Goal: Task Accomplishment & Management: Manage account settings

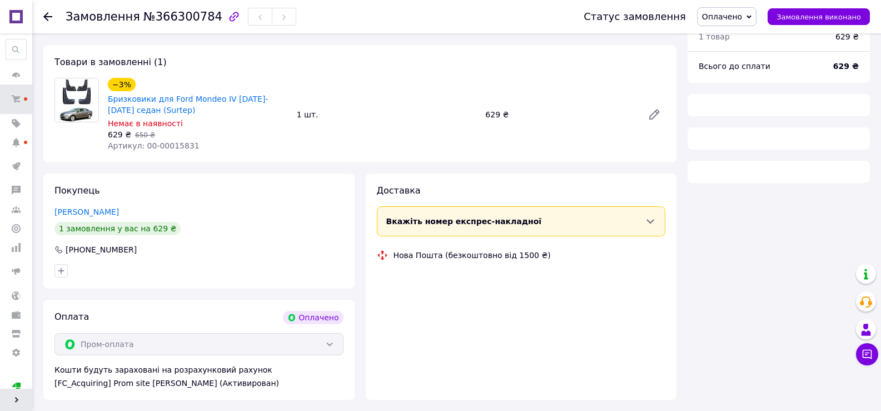
scroll to position [97, 0]
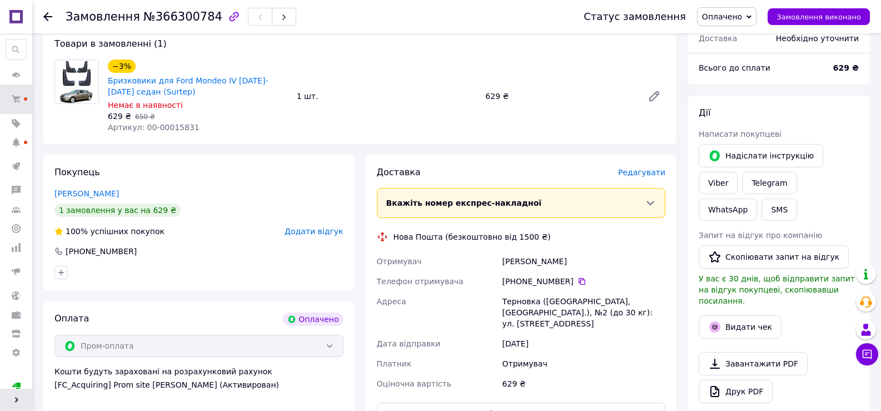
click at [742, 18] on span "Оплачено" at bounding box center [722, 16] width 40 height 9
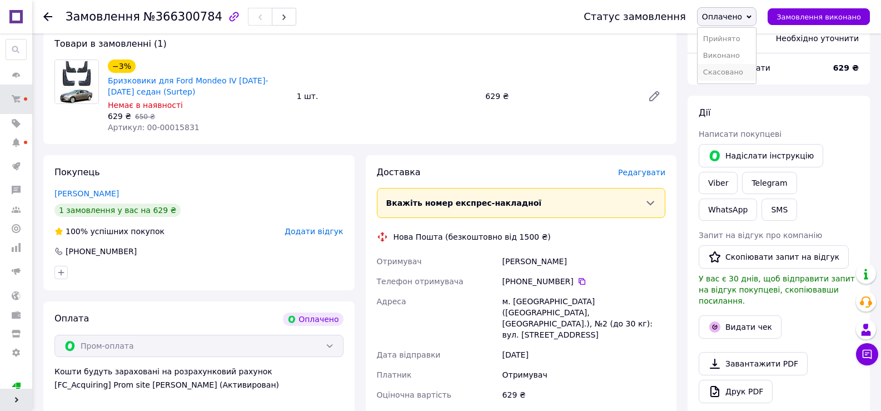
click at [731, 68] on li "Скасовано" at bounding box center [727, 72] width 58 height 17
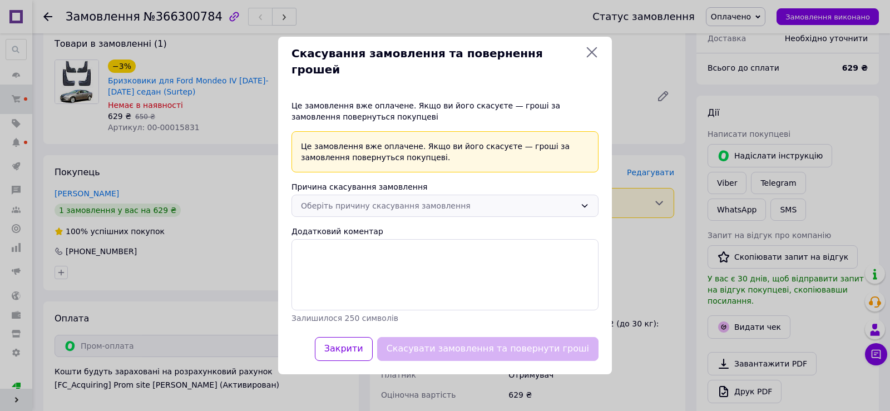
click at [392, 200] on div "Оберіть причину скасування замовлення" at bounding box center [438, 206] width 275 height 12
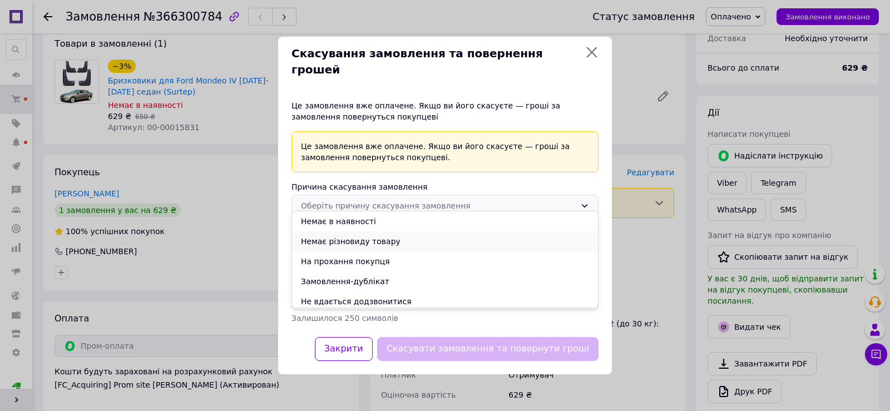
click at [341, 241] on li "Немає різновиду товару" at bounding box center [445, 241] width 306 height 20
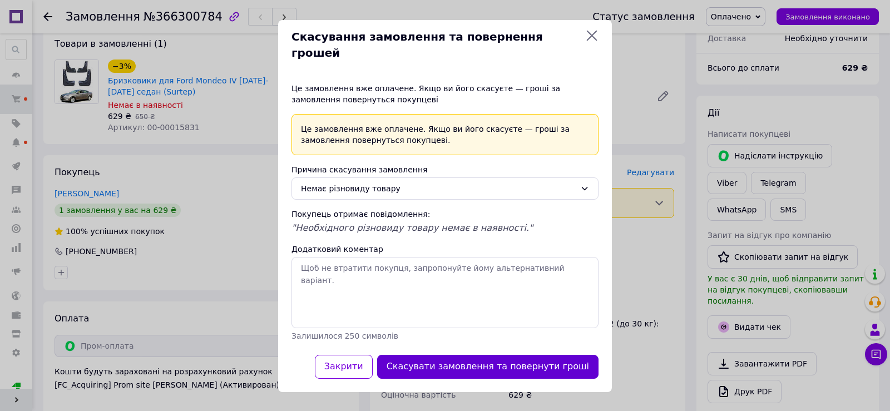
click at [512, 358] on button "Скасувати замовлення та повернути гроші" at bounding box center [487, 367] width 221 height 24
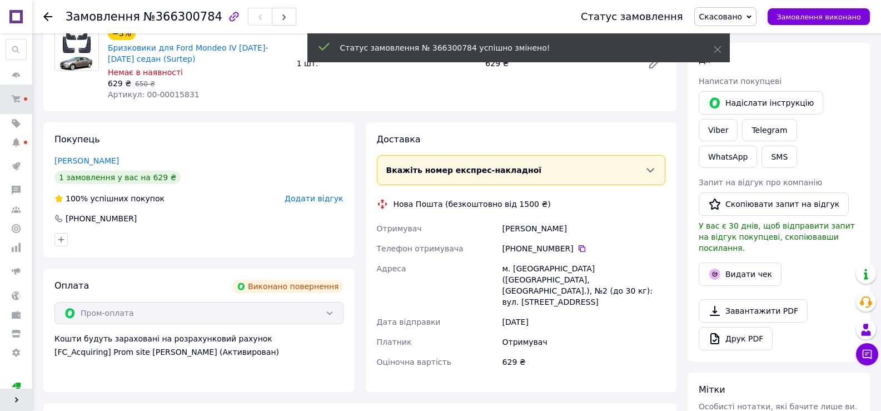
scroll to position [65, 0]
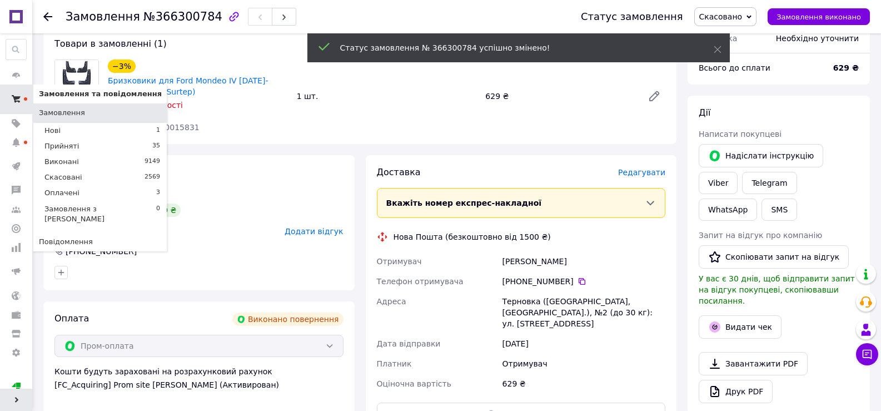
click at [24, 97] on span at bounding box center [25, 98] width 3 height 3
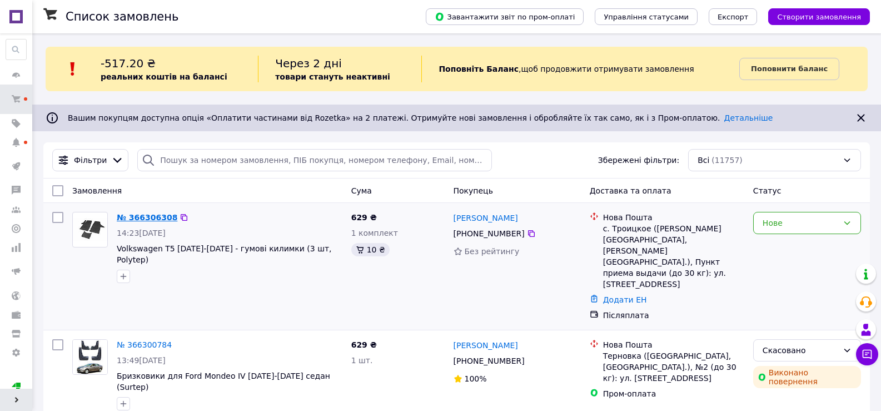
click at [151, 219] on link "№ 366306308" at bounding box center [147, 217] width 61 height 9
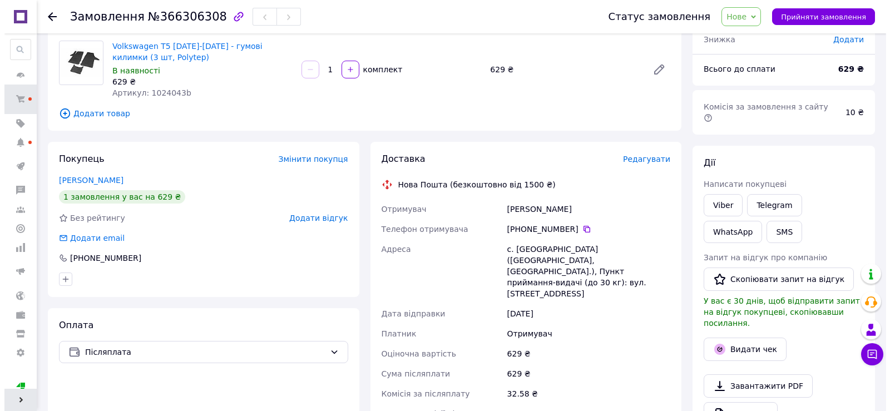
scroll to position [111, 0]
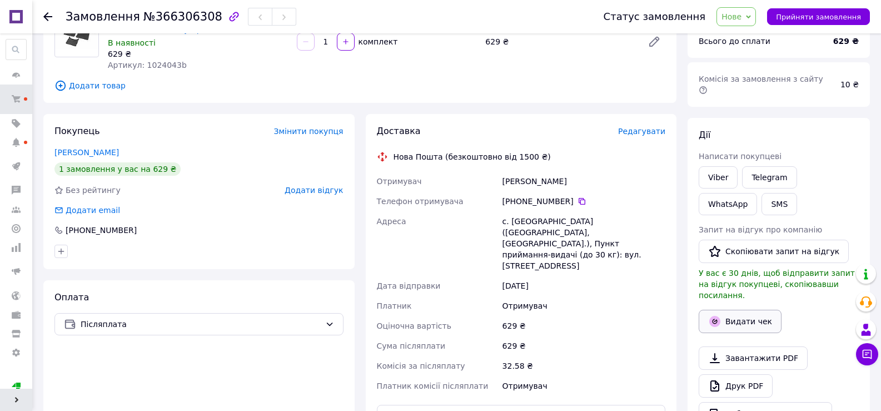
click at [736, 310] on button "Видати чек" at bounding box center [740, 321] width 83 height 23
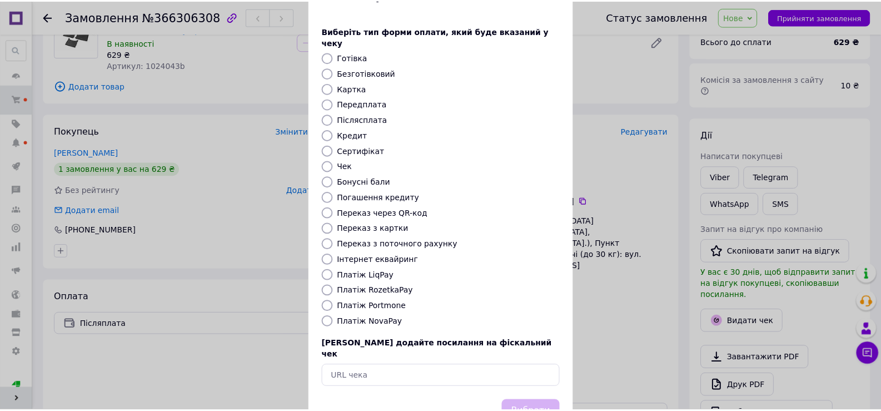
scroll to position [67, 0]
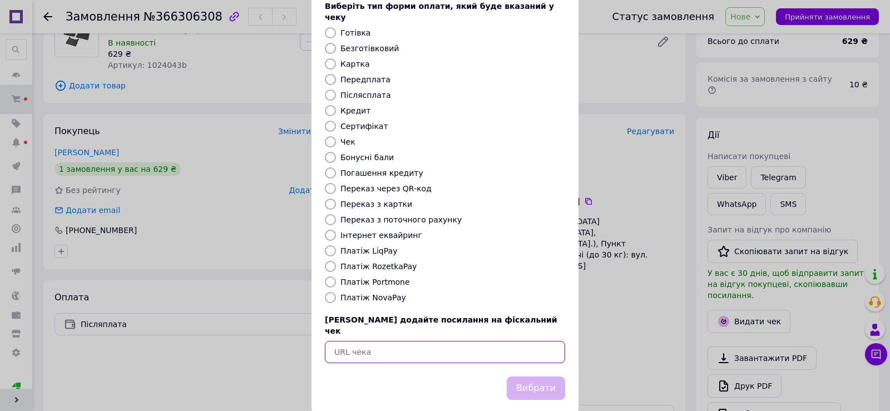
click at [375, 341] on input "text" at bounding box center [445, 352] width 240 height 22
paste input "[URL][DOMAIN_NAME]"
type input "[URL][DOMAIN_NAME]"
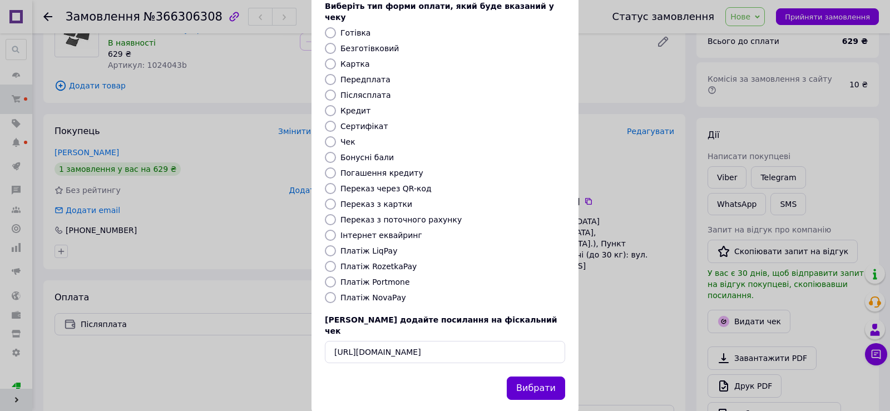
click at [517, 376] on button "Вибрати" at bounding box center [536, 388] width 58 height 24
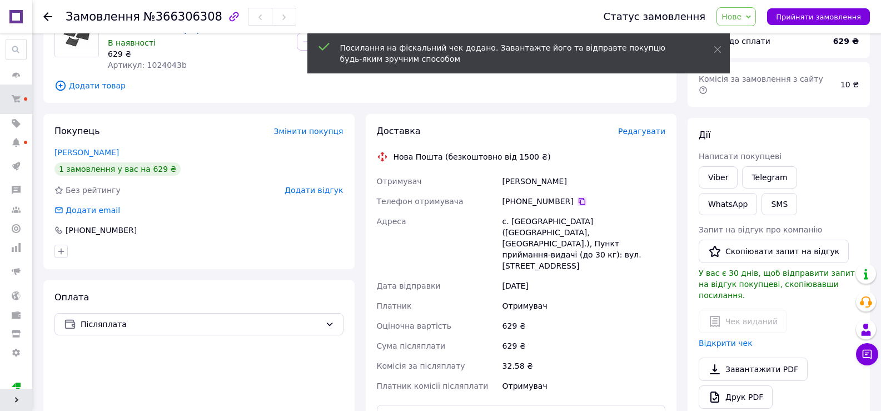
click at [579, 200] on icon at bounding box center [582, 201] width 7 height 7
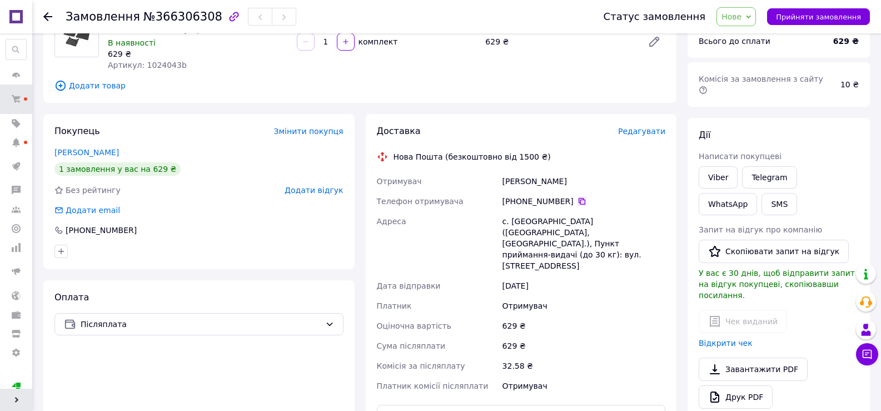
click at [578, 205] on icon at bounding box center [582, 201] width 9 height 9
drag, startPoint x: 549, startPoint y: 185, endPoint x: 463, endPoint y: 187, distance: 86.2
click at [463, 187] on div "Отримувач [PERSON_NAME] Телефон отримувача [PHONE_NUMBER]   Адреса с. [GEOGRAPH…" at bounding box center [522, 283] width 294 height 225
copy div "Отримувач [PERSON_NAME]"
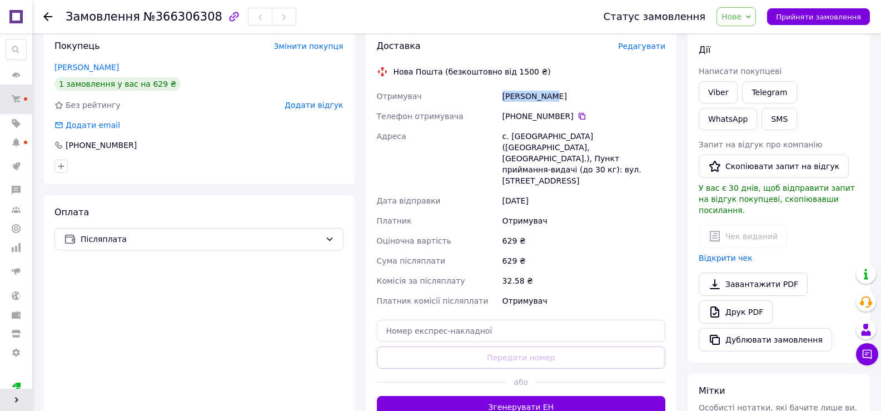
scroll to position [222, 0]
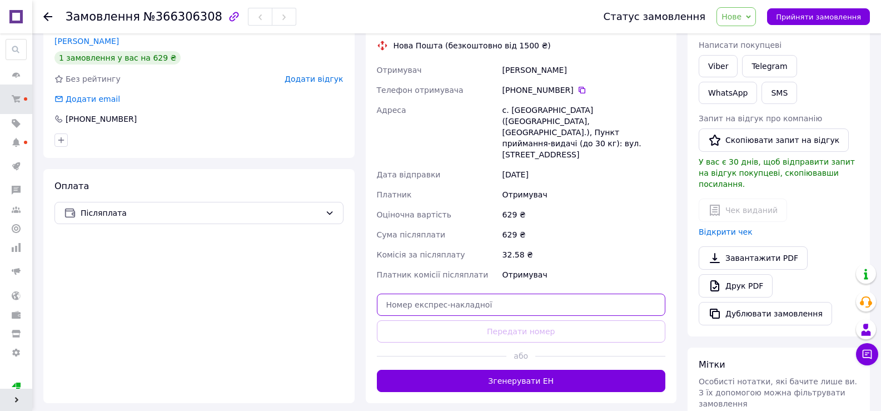
click at [510, 294] on input "text" at bounding box center [521, 305] width 289 height 22
paste input "20451269124440"
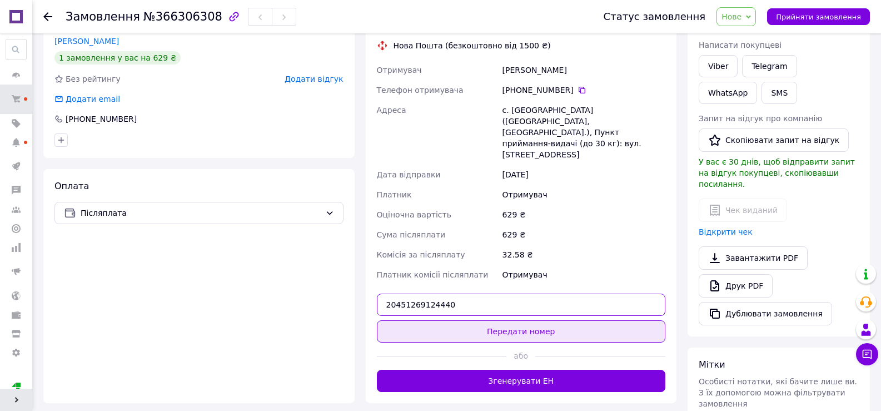
type input "20451269124440"
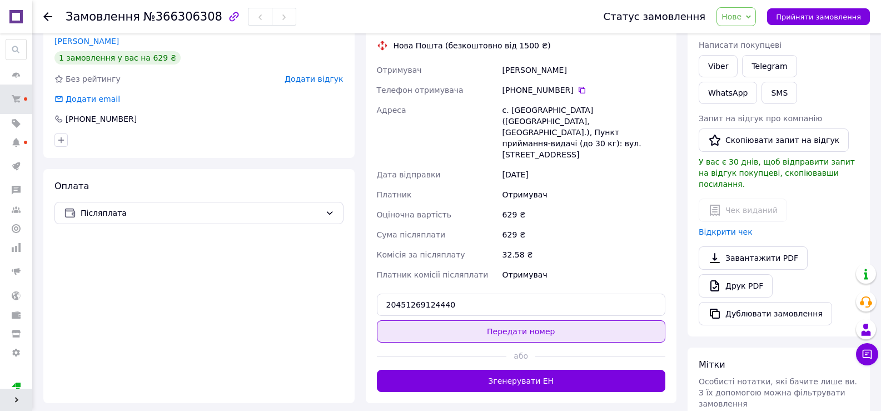
click at [525, 320] on button "Передати номер" at bounding box center [521, 331] width 289 height 22
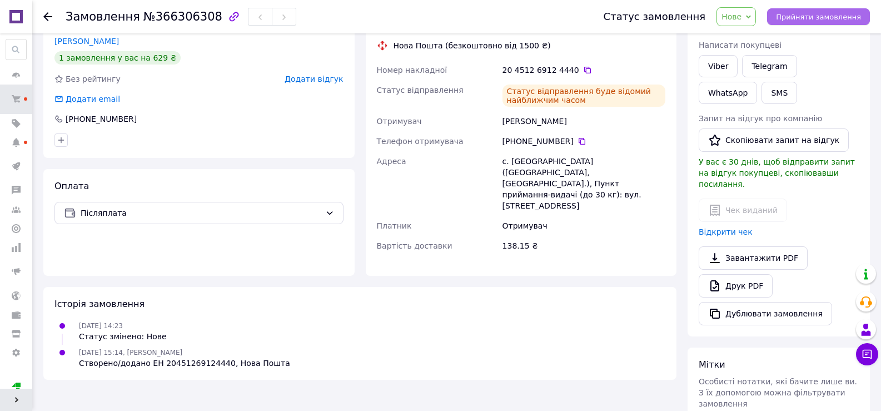
click at [795, 13] on span "Прийняти замовлення" at bounding box center [818, 17] width 85 height 8
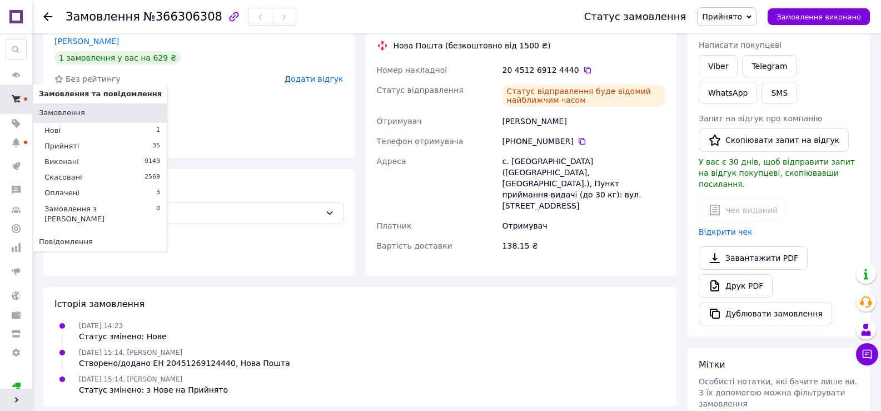
click at [26, 100] on span at bounding box center [25, 98] width 3 height 3
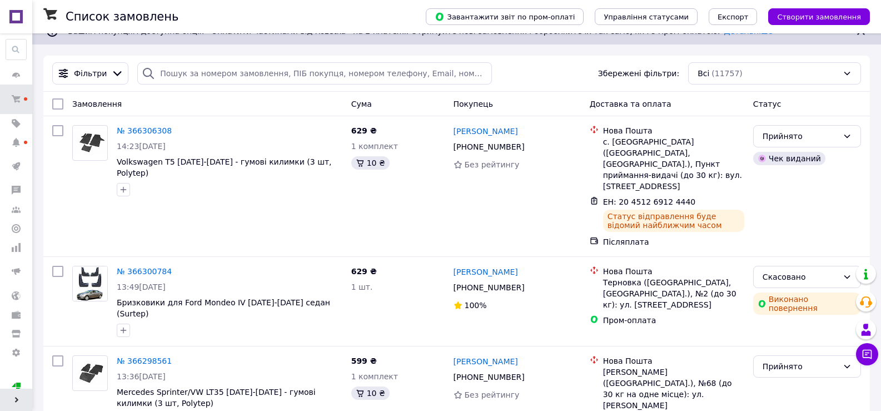
scroll to position [111, 0]
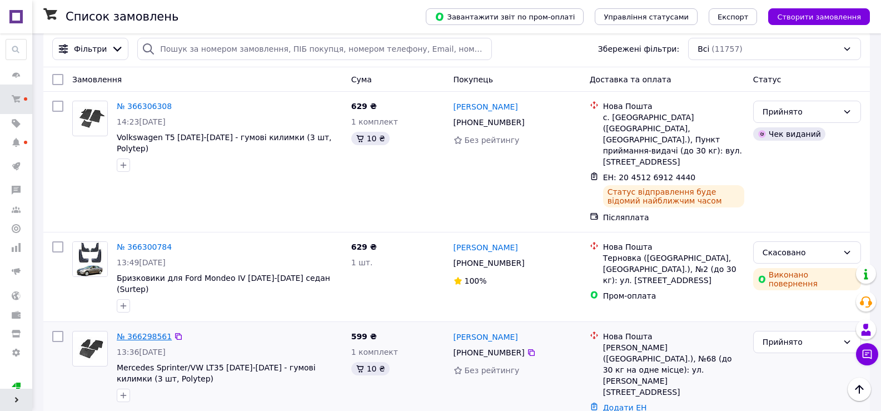
click at [137, 332] on link "№ 366298561" at bounding box center [144, 336] width 55 height 9
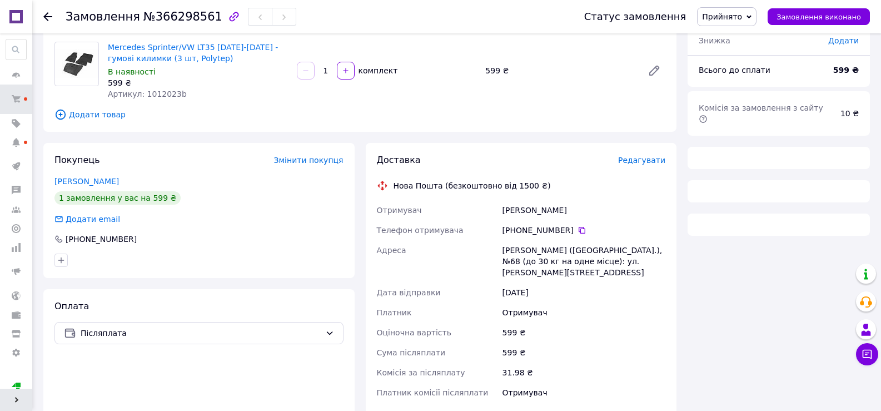
scroll to position [111, 0]
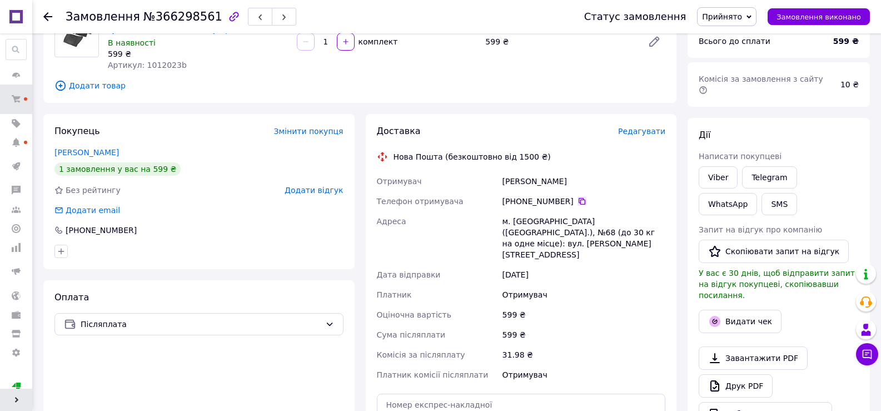
click at [579, 200] on icon at bounding box center [582, 201] width 7 height 7
drag, startPoint x: 576, startPoint y: 174, endPoint x: 468, endPoint y: 179, distance: 107.4
click at [468, 179] on div "Отримувач [PERSON_NAME] отримувача [PHONE_NUMBER]   Адреса [PERSON_NAME]. [GEOG…" at bounding box center [522, 278] width 294 height 214
copy div "Отримувач [PERSON_NAME]"
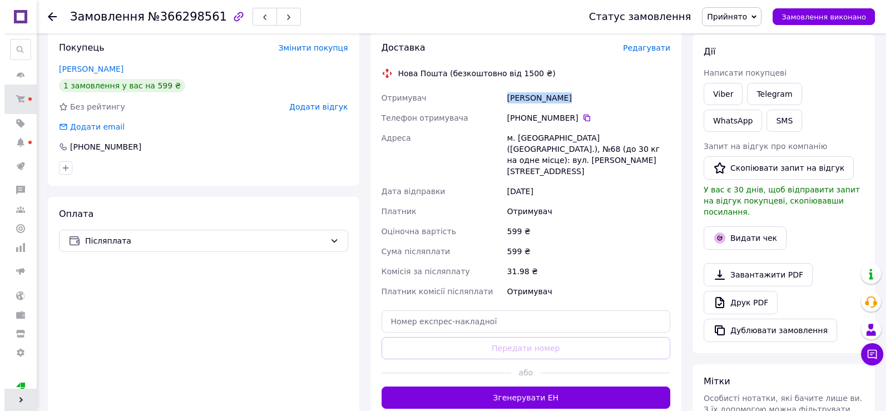
scroll to position [222, 0]
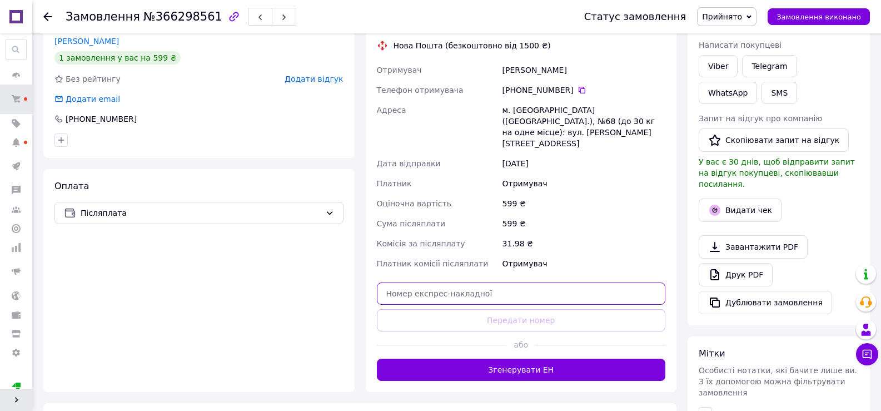
click at [458, 282] on input "text" at bounding box center [521, 293] width 289 height 22
paste input "20451269125586"
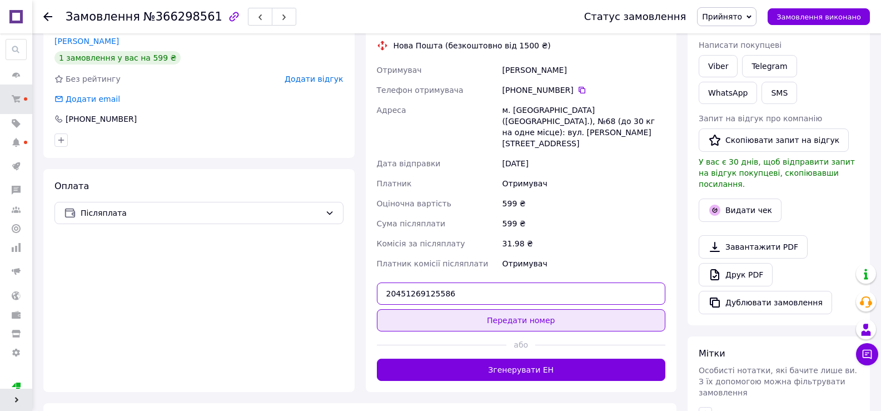
type input "20451269125586"
click at [478, 309] on button "Передати номер" at bounding box center [521, 320] width 289 height 22
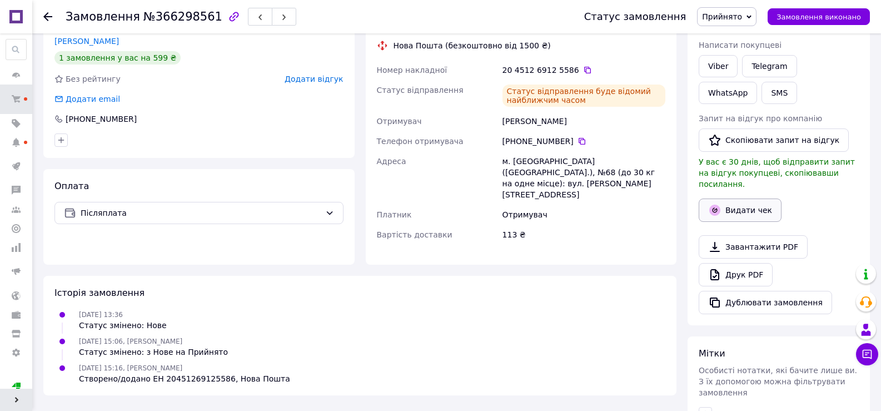
click at [723, 199] on button "Видати чек" at bounding box center [740, 210] width 83 height 23
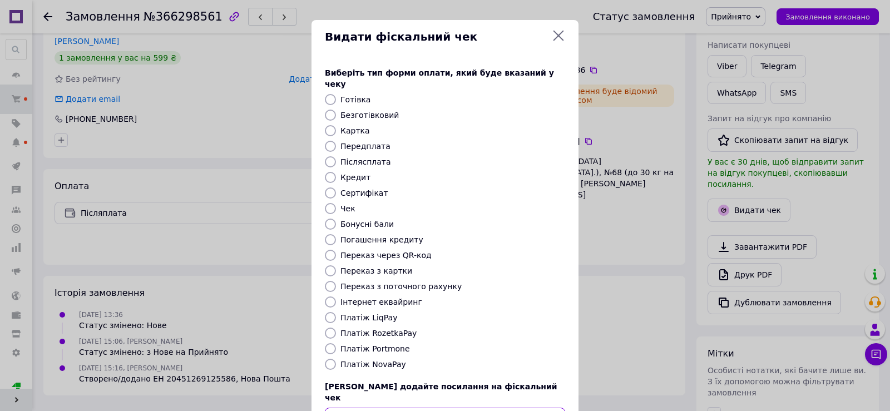
click at [403, 408] on input "text" at bounding box center [445, 419] width 240 height 22
paste input "[URL][DOMAIN_NAME]"
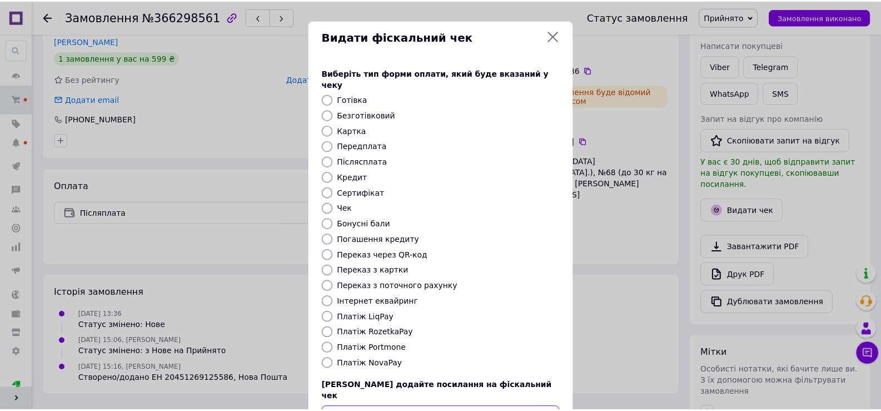
scroll to position [67, 0]
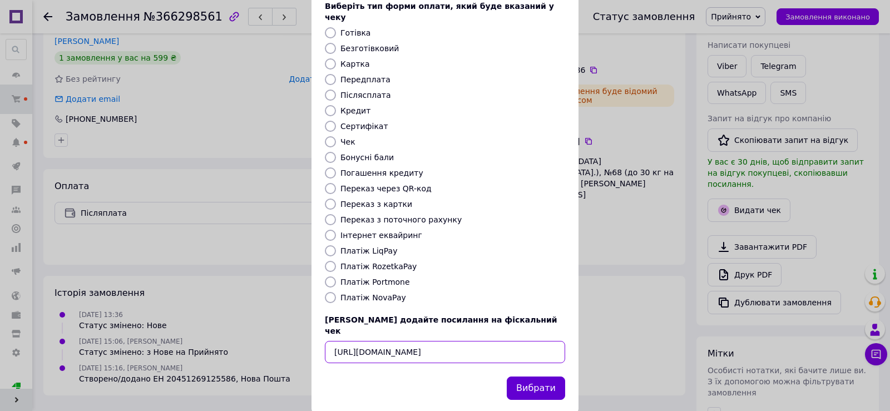
type input "[URL][DOMAIN_NAME]"
click at [534, 376] on button "Вибрати" at bounding box center [536, 388] width 58 height 24
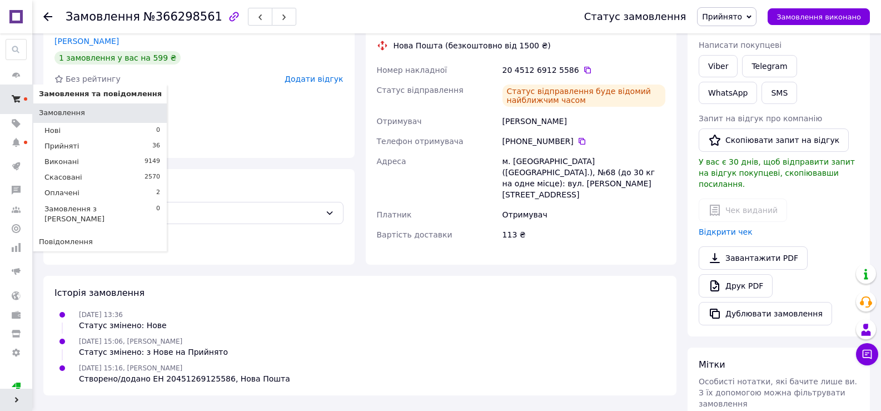
click at [22, 95] on span at bounding box center [16, 99] width 32 height 20
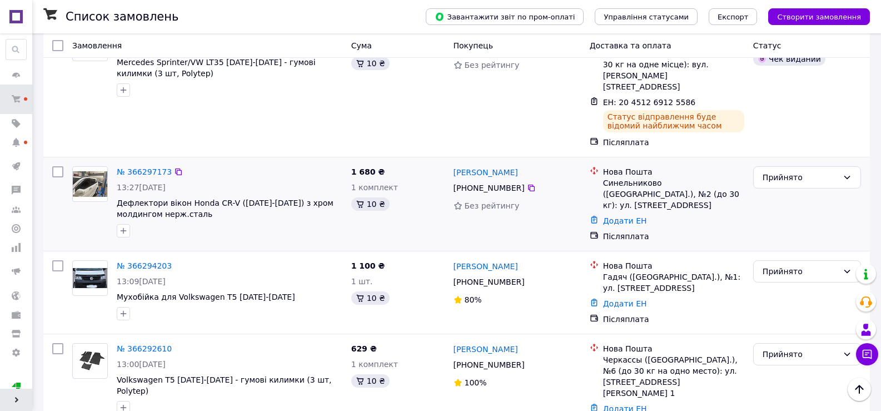
scroll to position [556, 0]
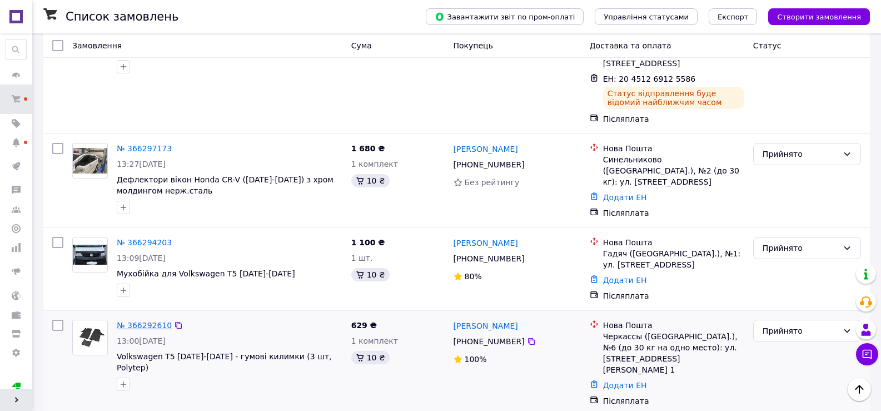
click at [135, 321] on link "№ 366292610" at bounding box center [144, 325] width 55 height 9
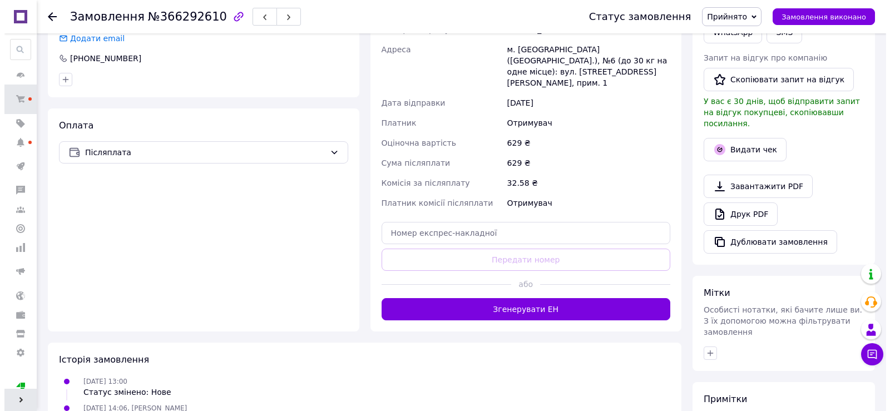
scroll to position [157, 0]
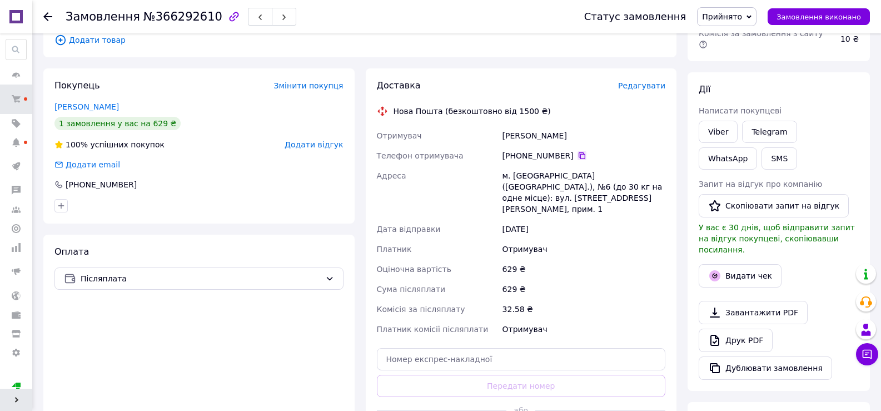
click at [579, 152] on icon at bounding box center [582, 155] width 7 height 7
drag, startPoint x: 583, startPoint y: 138, endPoint x: 487, endPoint y: 138, distance: 95.6
click at [487, 138] on div "Отримувач [PERSON_NAME] Телефон отримувача [PHONE_NUMBER]   Адреса м. [GEOGRAPH…" at bounding box center [522, 233] width 294 height 214
copy div "Отримувач [PERSON_NAME]"
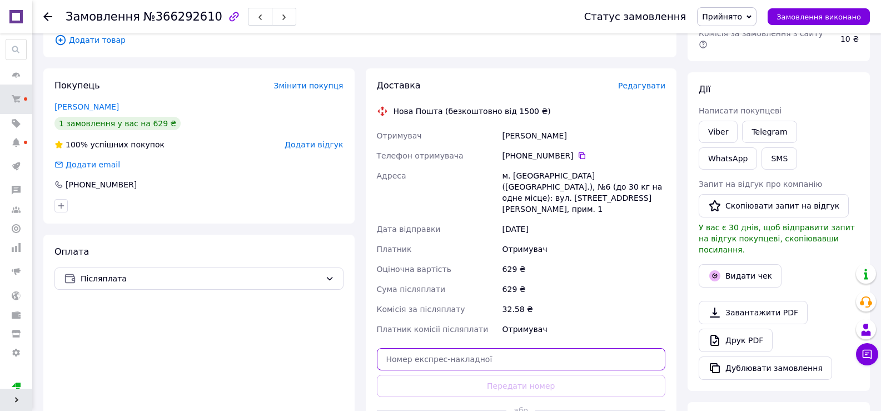
click at [481, 348] on input "text" at bounding box center [521, 359] width 289 height 22
paste input "20451269126973"
type input "20451269126973"
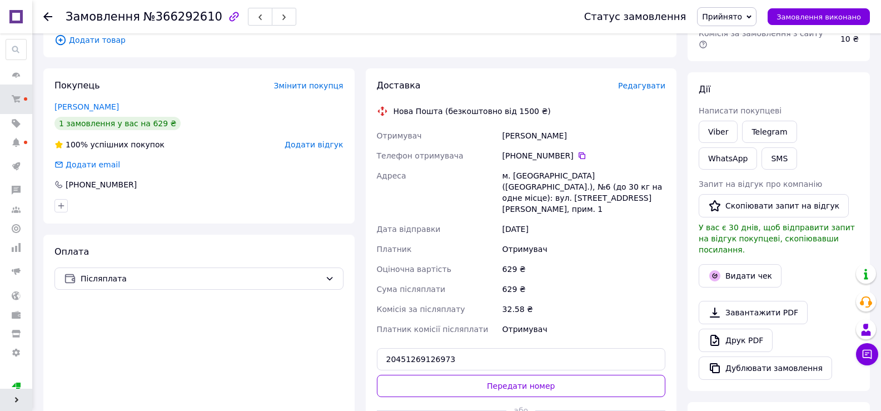
click at [490, 351] on div "Доставка Редагувати Нова Пошта (безкоштовно від 1500 ₴) Отримувач [PERSON_NAME]…" at bounding box center [521, 263] width 289 height 367
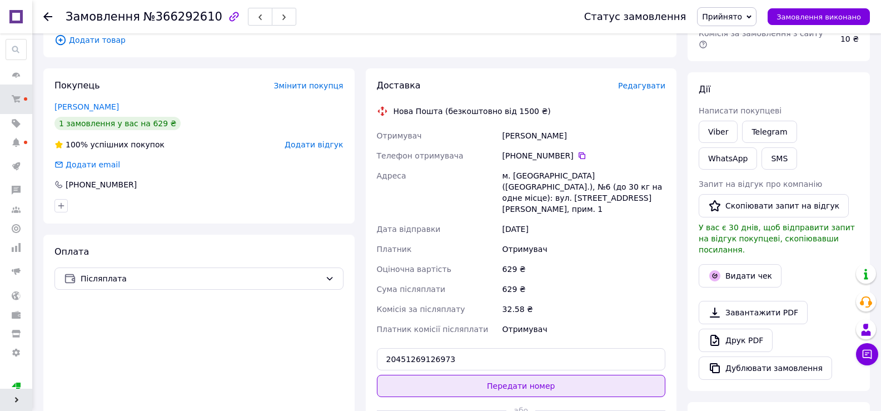
click at [481, 375] on button "Передати номер" at bounding box center [521, 386] width 289 height 22
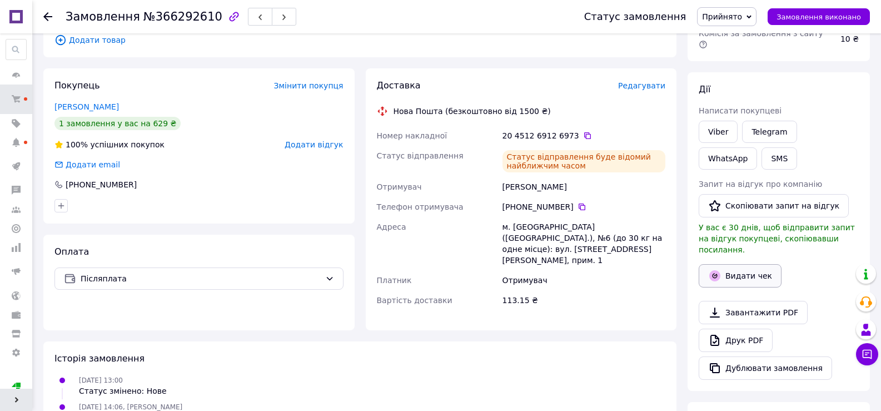
click at [743, 264] on button "Видати чек" at bounding box center [740, 275] width 83 height 23
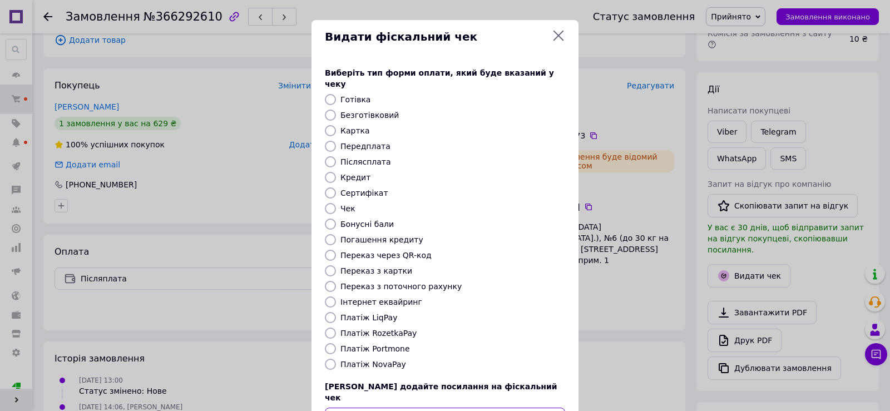
click at [440, 408] on input "text" at bounding box center [445, 419] width 240 height 22
paste input "[URL][DOMAIN_NAME]"
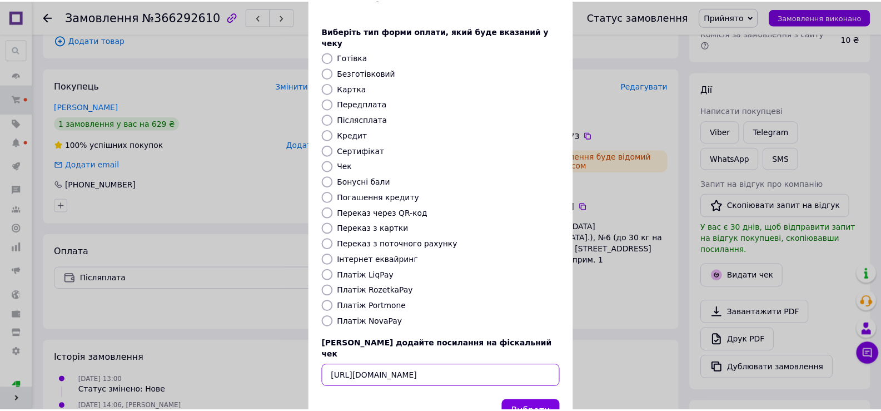
scroll to position [67, 0]
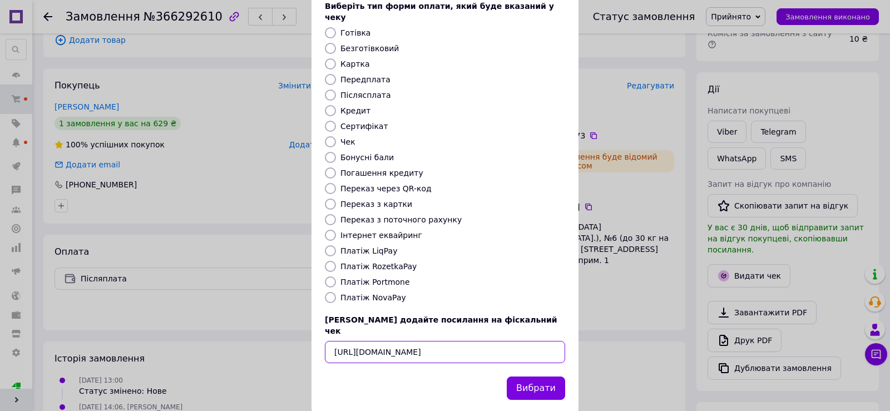
type input "[URL][DOMAIN_NAME]"
click at [538, 376] on button "Вибрати" at bounding box center [536, 388] width 58 height 24
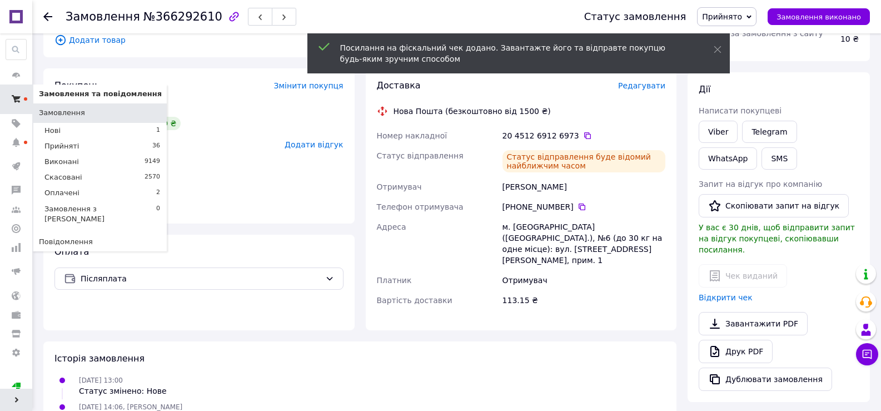
click at [18, 102] on use at bounding box center [16, 98] width 9 height 7
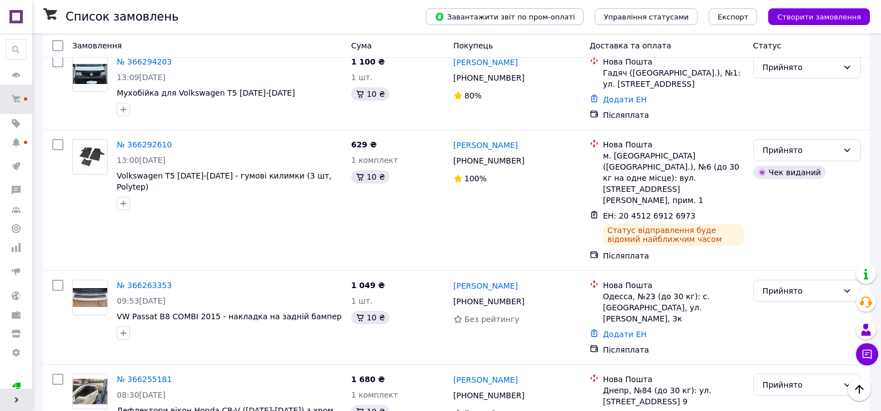
scroll to position [779, 0]
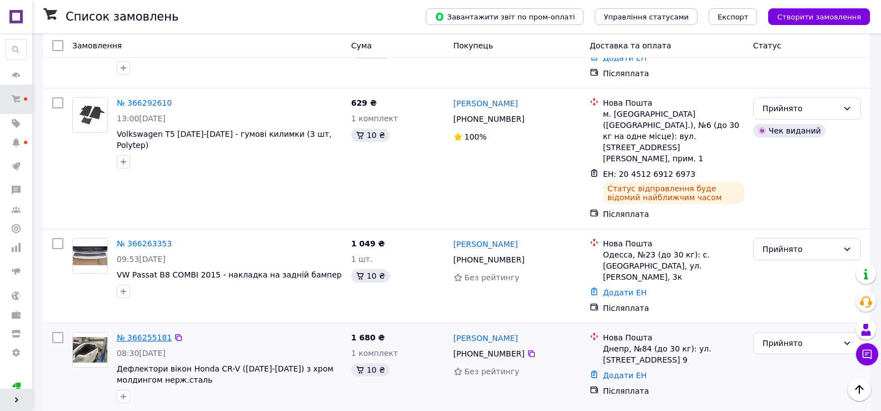
click at [137, 333] on link "№ 366255181" at bounding box center [144, 337] width 55 height 9
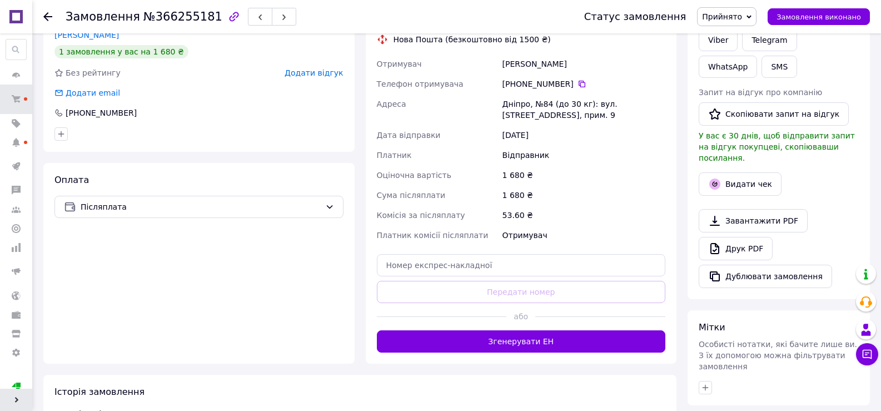
scroll to position [137, 0]
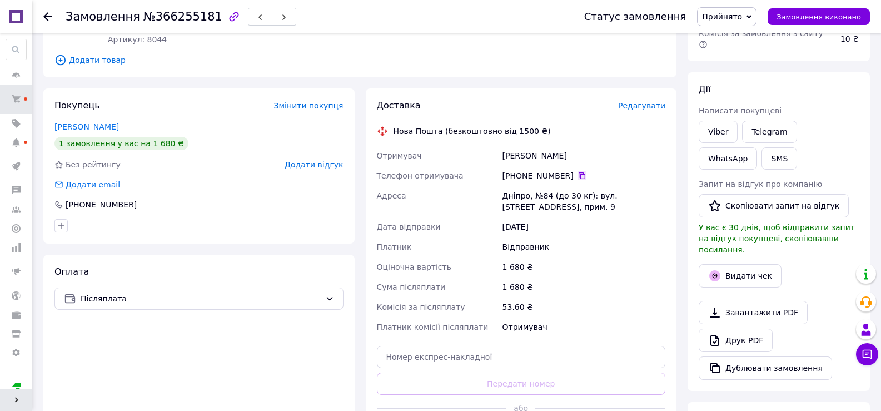
click at [578, 176] on icon at bounding box center [582, 175] width 9 height 9
click at [579, 172] on icon at bounding box center [582, 175] width 7 height 7
drag, startPoint x: 582, startPoint y: 151, endPoint x: 497, endPoint y: 160, distance: 86.1
click at [497, 160] on div "Отримувач [PERSON_NAME] отримувача [PHONE_NUMBER]   Адреса Дніпро, №84 (до 30 к…" at bounding box center [522, 241] width 294 height 191
copy div "Отримувач [PERSON_NAME]"
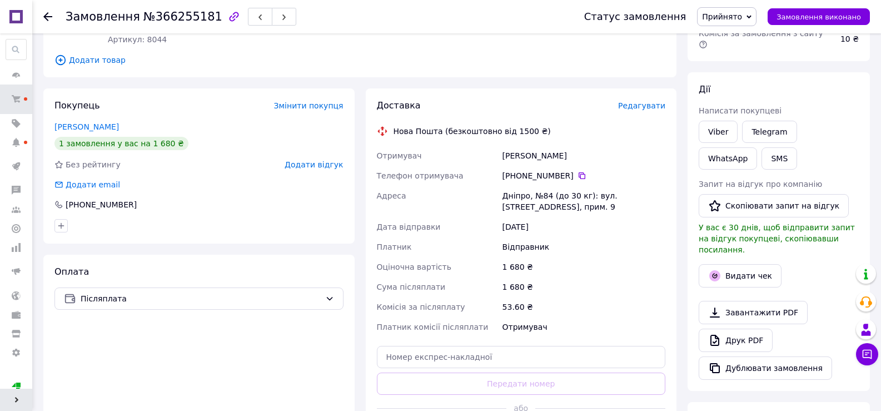
copy div "Отримувач [PERSON_NAME]"
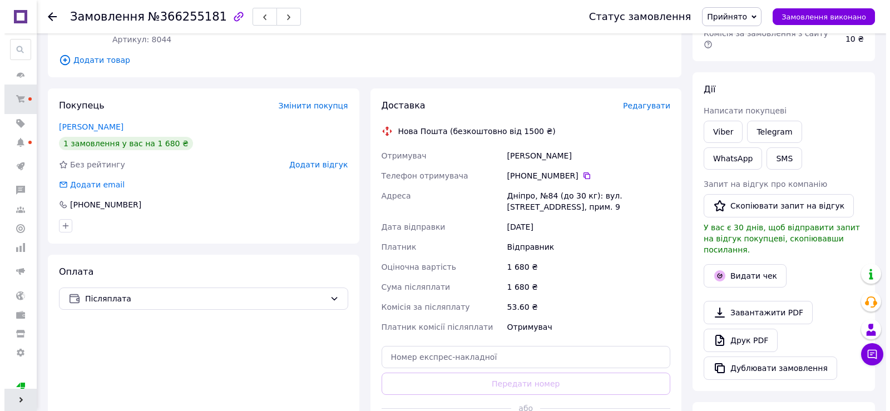
scroll to position [248, 0]
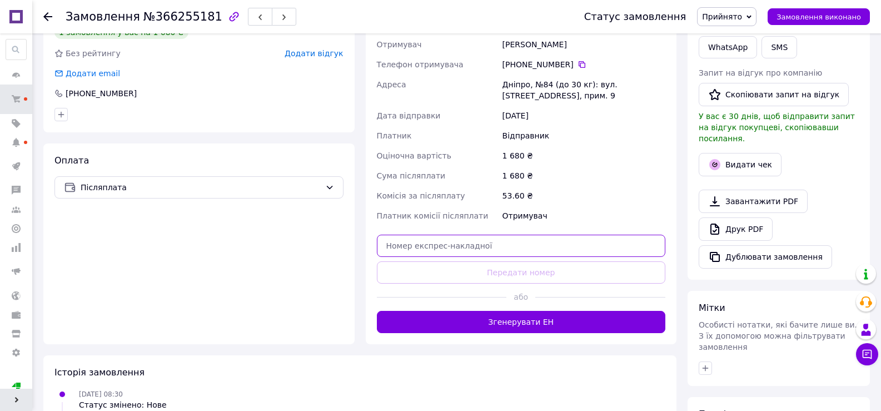
click at [465, 242] on input "text" at bounding box center [521, 246] width 289 height 22
paste input "20451269129018"
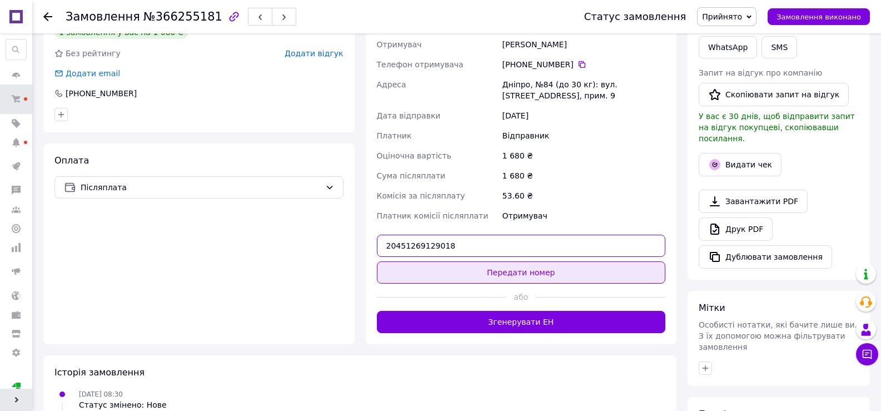
type input "20451269129018"
click at [473, 275] on button "Передати номер" at bounding box center [521, 272] width 289 height 22
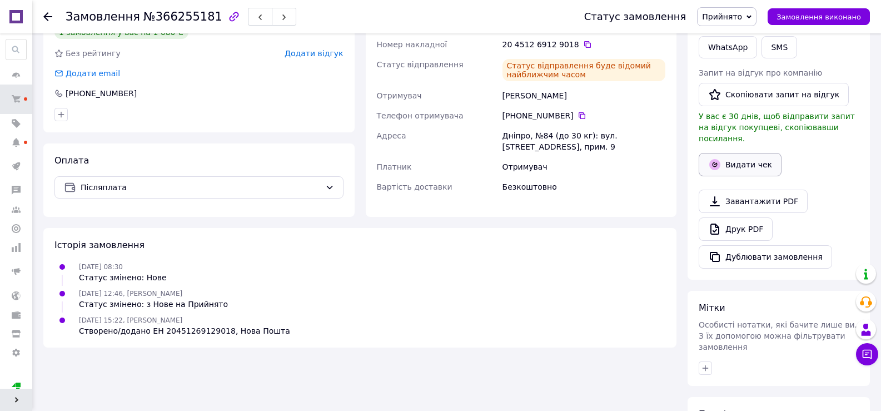
click at [747, 153] on button "Видати чек" at bounding box center [740, 164] width 83 height 23
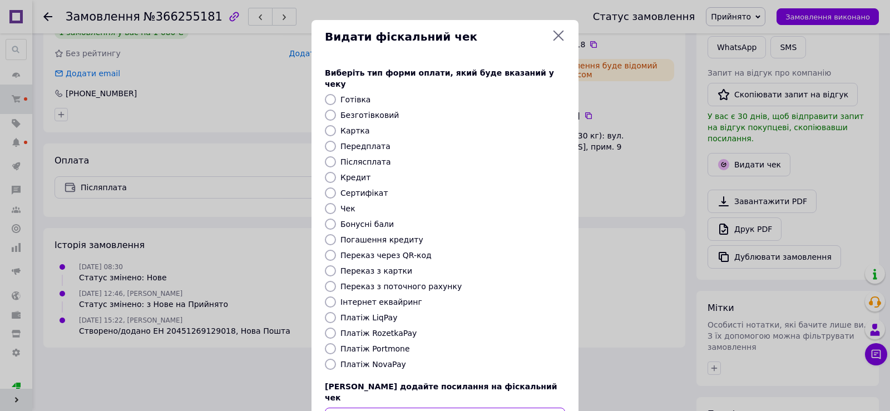
click at [396, 408] on input "text" at bounding box center [445, 419] width 240 height 22
paste input "[URL][DOMAIN_NAME]"
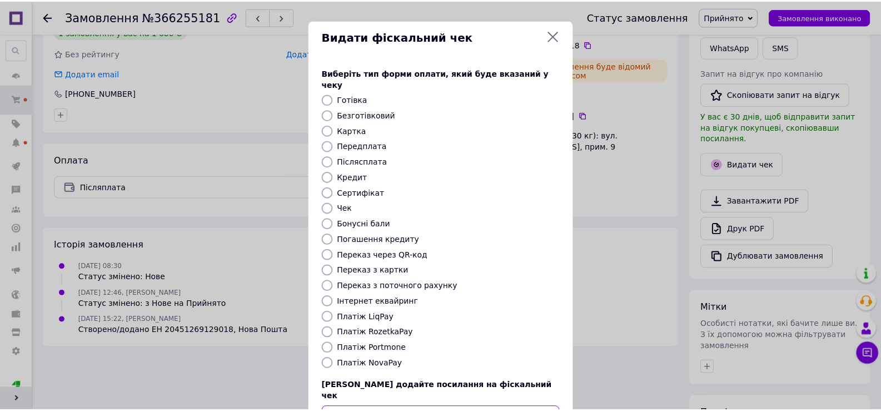
scroll to position [67, 0]
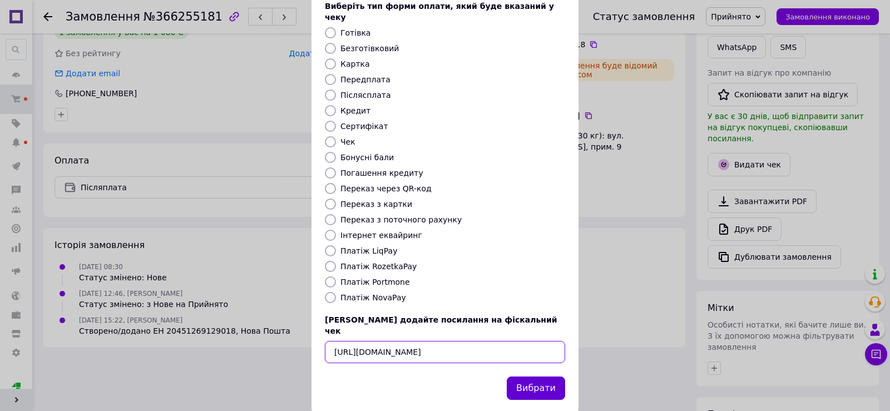
type input "[URL][DOMAIN_NAME]"
click at [523, 376] on button "Вибрати" at bounding box center [536, 388] width 58 height 24
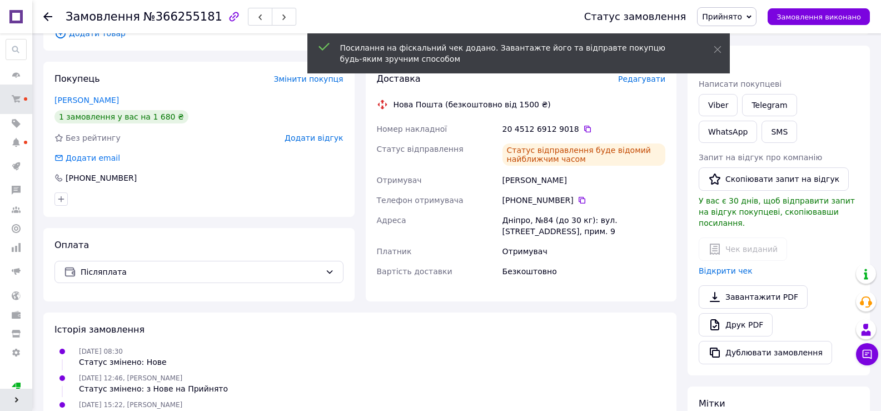
scroll to position [137, 0]
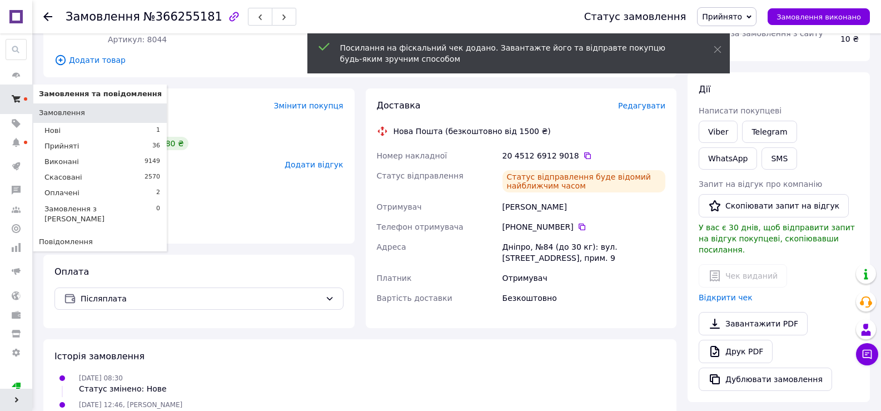
click at [17, 102] on icon at bounding box center [16, 99] width 9 height 9
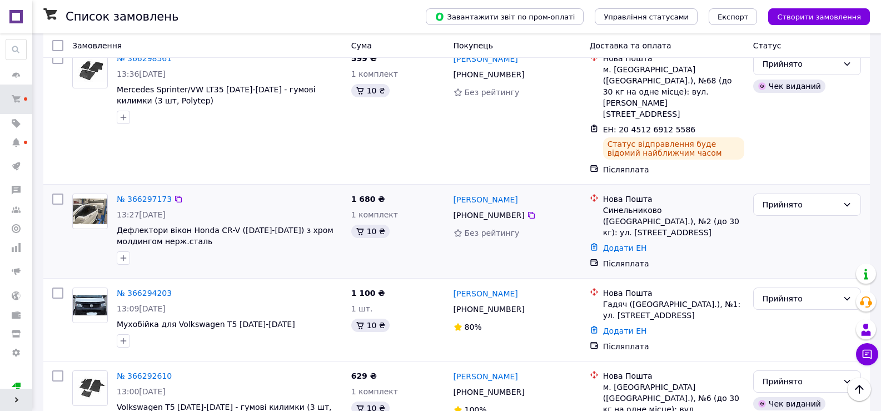
scroll to position [667, 0]
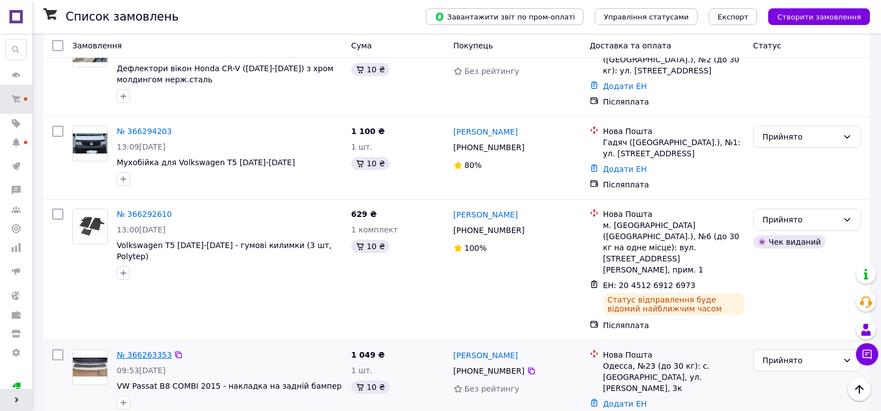
click at [156, 350] on link "№ 366263353" at bounding box center [144, 354] width 55 height 9
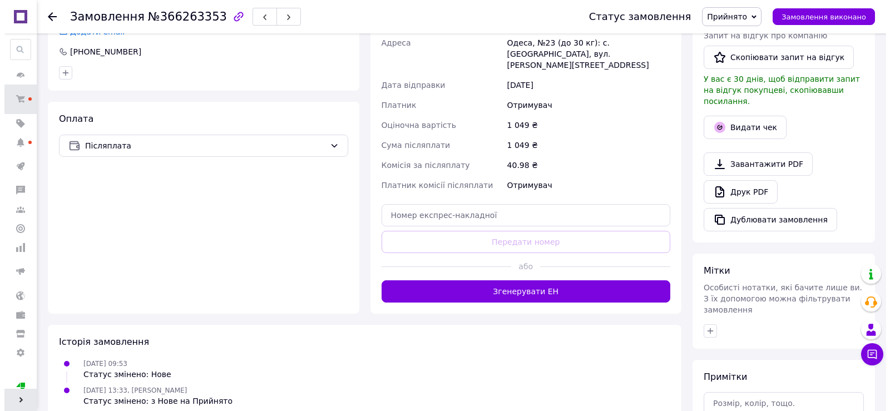
scroll to position [268, 0]
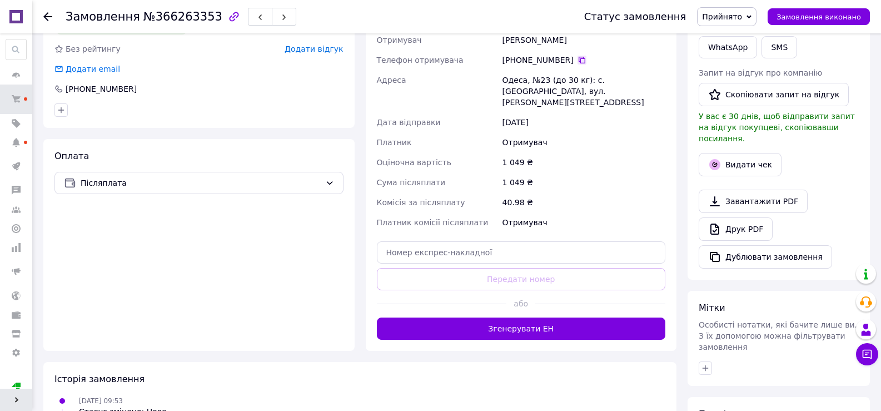
click at [579, 59] on icon at bounding box center [582, 60] width 7 height 7
drag, startPoint x: 589, startPoint y: 44, endPoint x: 502, endPoint y: 43, distance: 86.8
click at [502, 43] on div "[PERSON_NAME]" at bounding box center [583, 40] width 167 height 20
copy div "[PERSON_NAME]"
click at [420, 241] on input "text" at bounding box center [521, 252] width 289 height 22
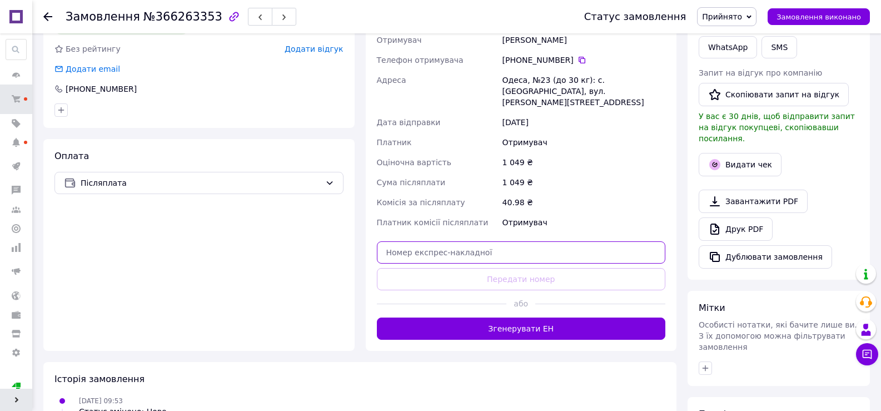
paste input "20451269131074"
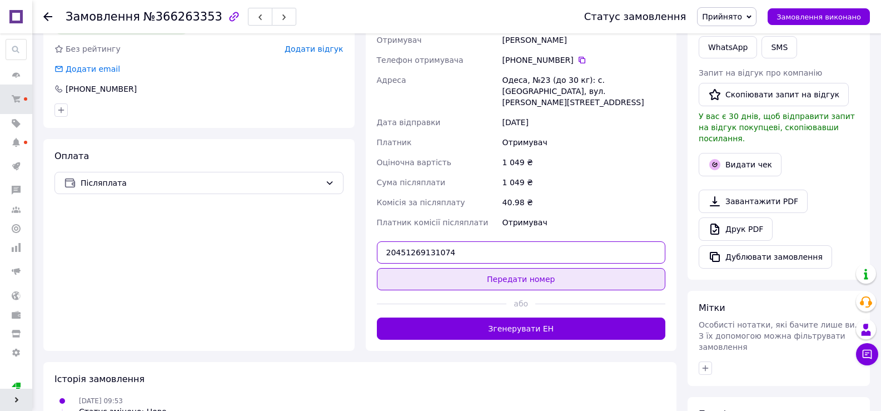
type input "20451269131074"
click at [435, 269] on button "Передати номер" at bounding box center [521, 279] width 289 height 22
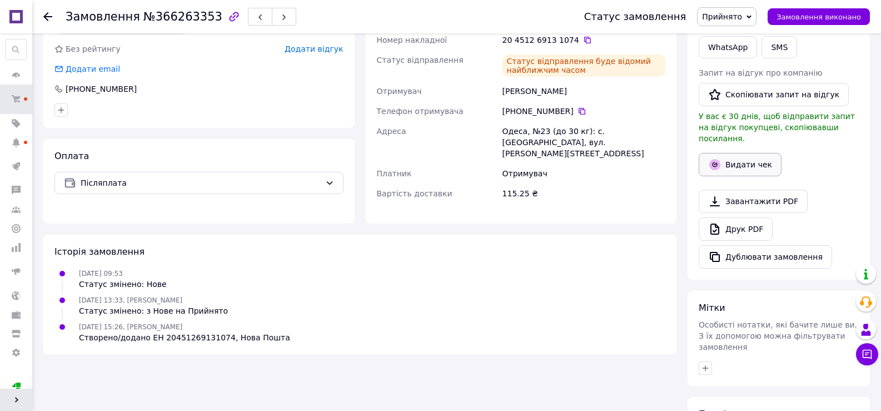
click at [738, 153] on button "Видати чек" at bounding box center [740, 164] width 83 height 23
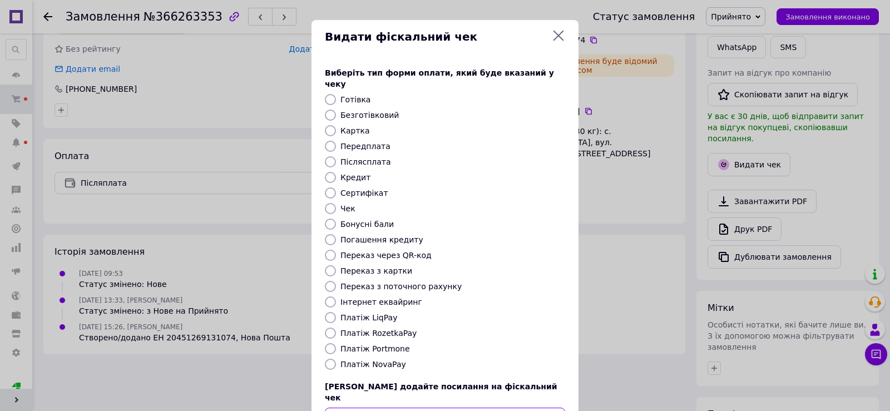
click at [341, 408] on input "text" at bounding box center [445, 419] width 240 height 22
paste input "[URL][DOMAIN_NAME]"
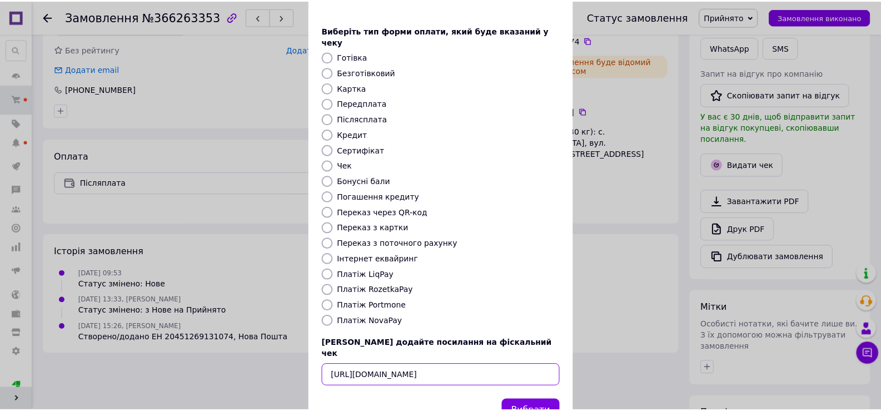
scroll to position [67, 0]
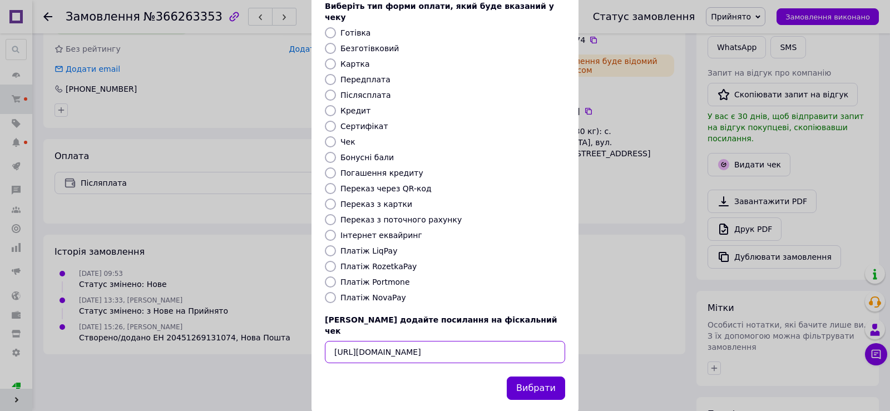
type input "[URL][DOMAIN_NAME]"
click at [523, 376] on button "Вибрати" at bounding box center [536, 388] width 58 height 24
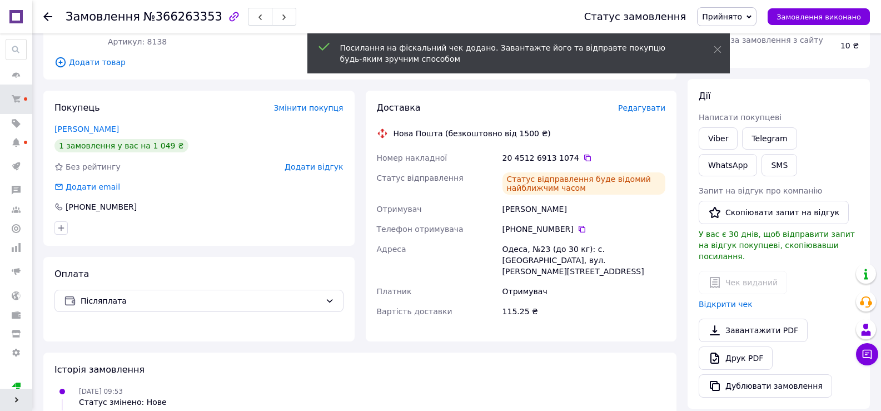
scroll to position [46, 0]
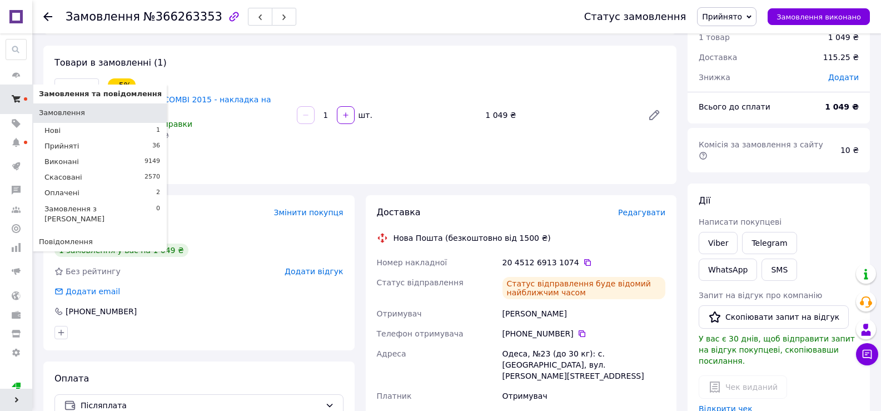
click at [11, 100] on span at bounding box center [16, 99] width 32 height 20
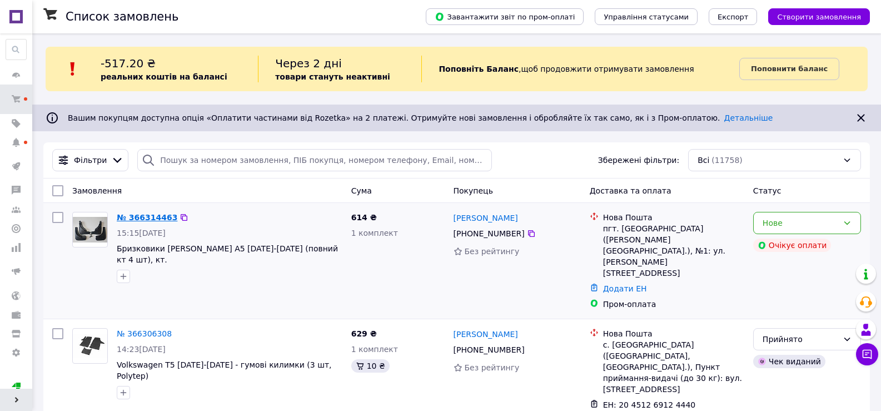
click at [150, 216] on link "№ 366314463" at bounding box center [147, 217] width 61 height 9
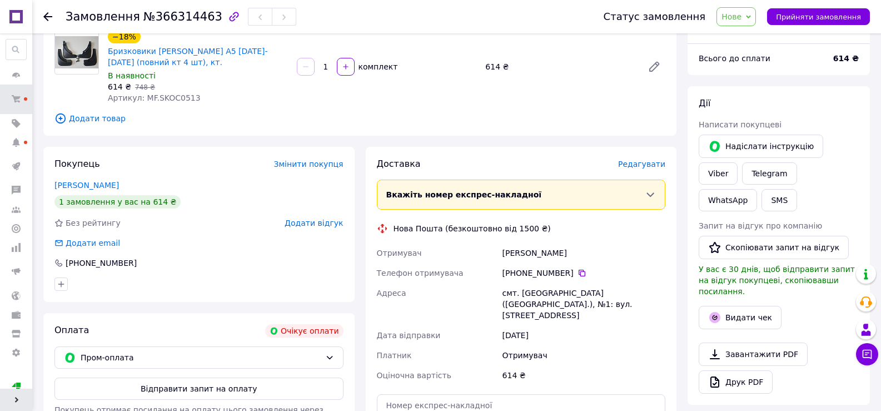
scroll to position [222, 0]
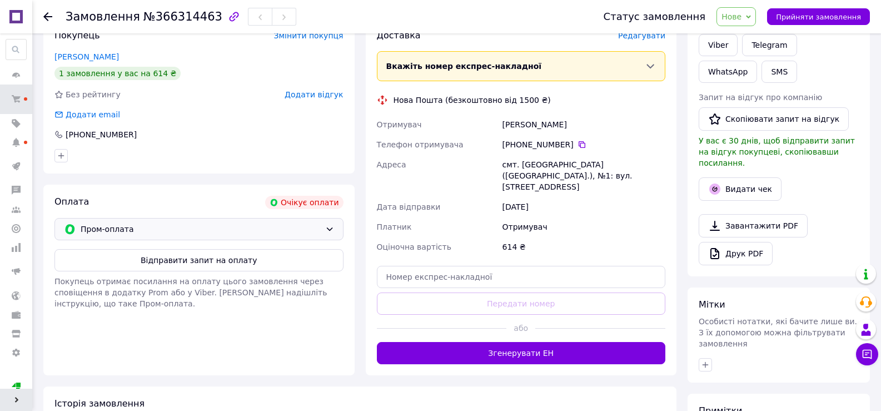
click at [122, 225] on span "Пром-оплата" at bounding box center [201, 229] width 240 height 12
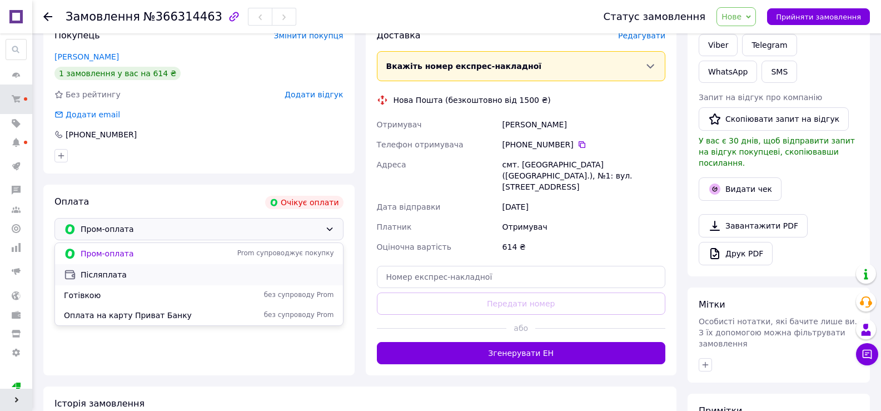
click at [105, 275] on span "Післяплата" at bounding box center [208, 274] width 254 height 11
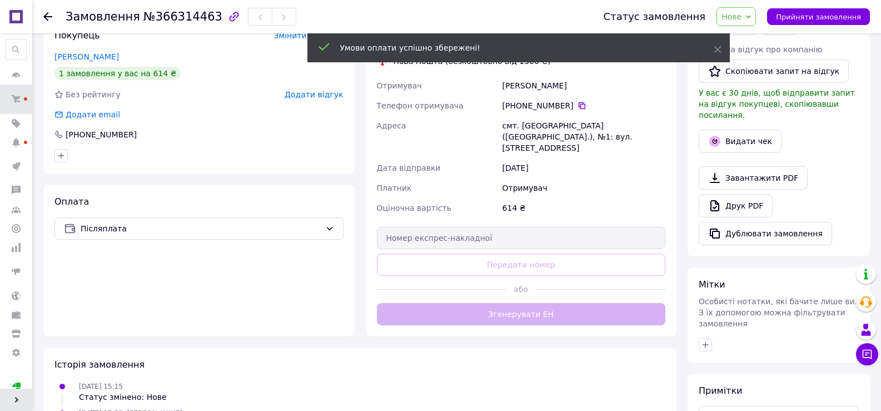
click at [578, 107] on icon at bounding box center [582, 105] width 9 height 9
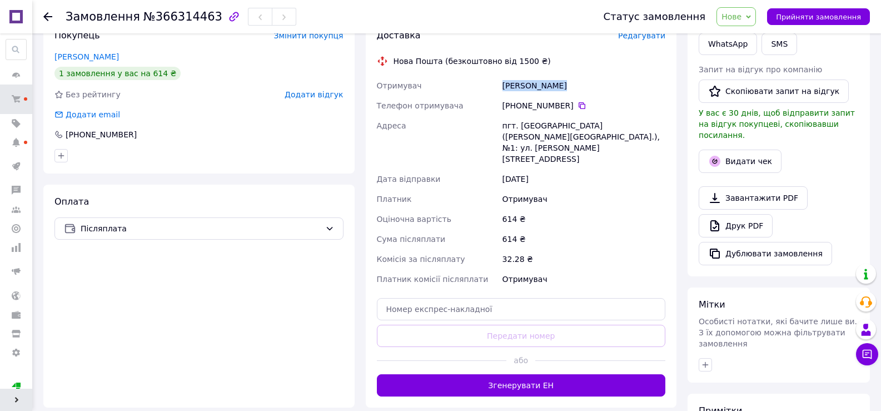
drag, startPoint x: 561, startPoint y: 90, endPoint x: 443, endPoint y: 83, distance: 118.1
click at [443, 83] on div "Отримувач [PERSON_NAME] Телефон отримувача [PHONE_NUMBER]   [GEOGRAPHIC_DATA] п…" at bounding box center [522, 183] width 294 height 214
copy div "Отримувач [PERSON_NAME]"
click at [807, 19] on span "Прийняти замовлення" at bounding box center [818, 17] width 85 height 8
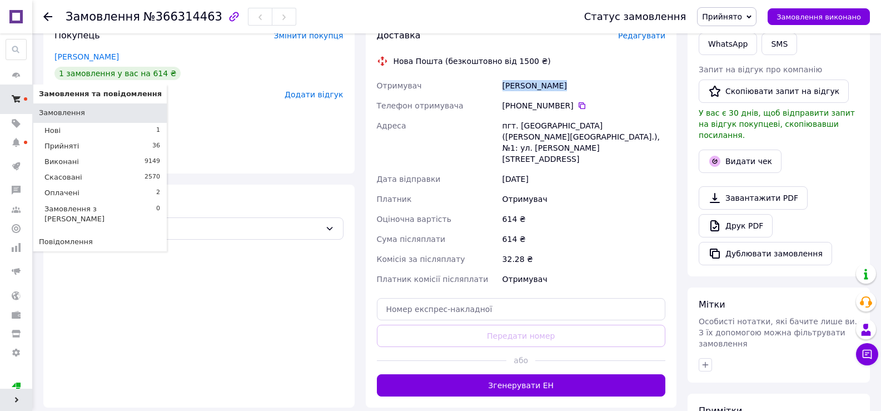
click at [16, 93] on span at bounding box center [16, 99] width 32 height 20
